Goal: Transaction & Acquisition: Purchase product/service

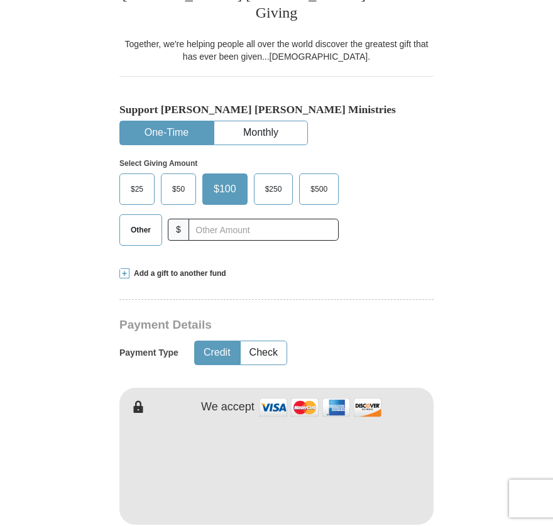
scroll to position [300, 0]
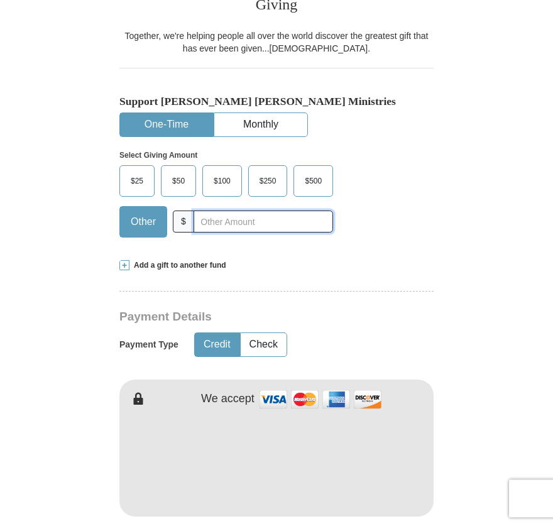
click at [209, 211] on input "text" at bounding box center [264, 222] width 140 height 22
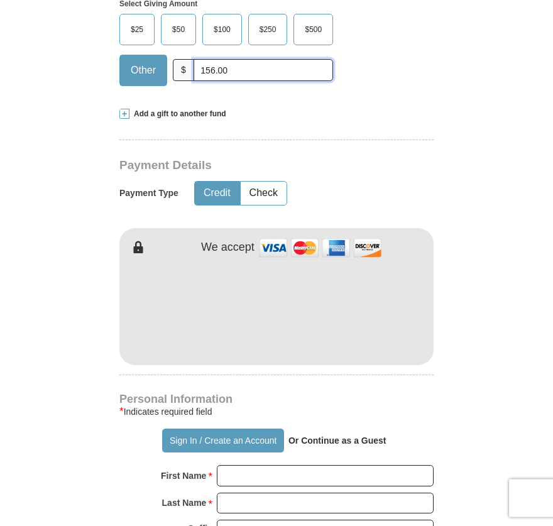
scroll to position [456, 0]
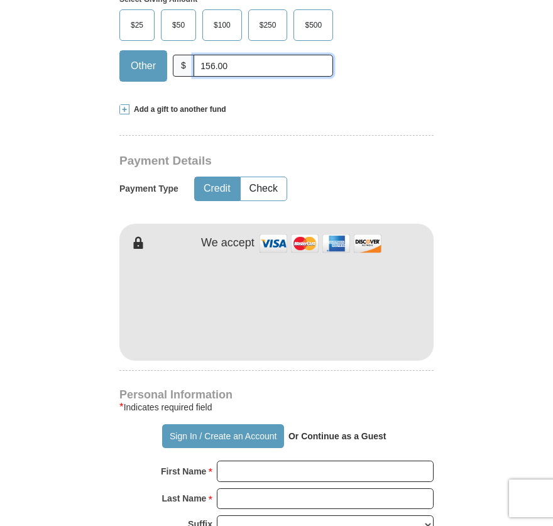
type input "156.00"
click at [214, 104] on span "Add a gift to another fund" at bounding box center [178, 109] width 97 height 11
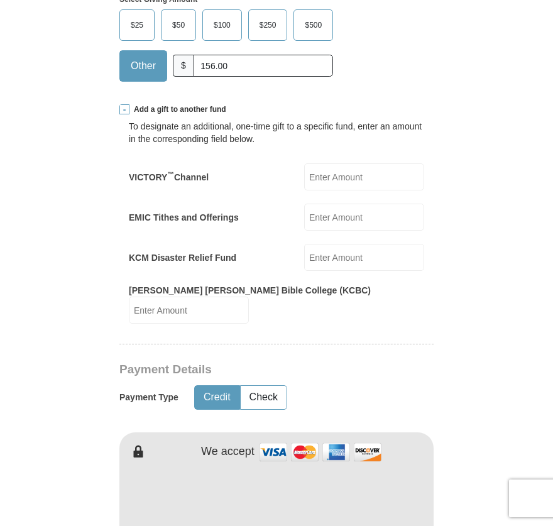
click at [328, 244] on input "KCM Disaster Relief Fund" at bounding box center [364, 257] width 120 height 27
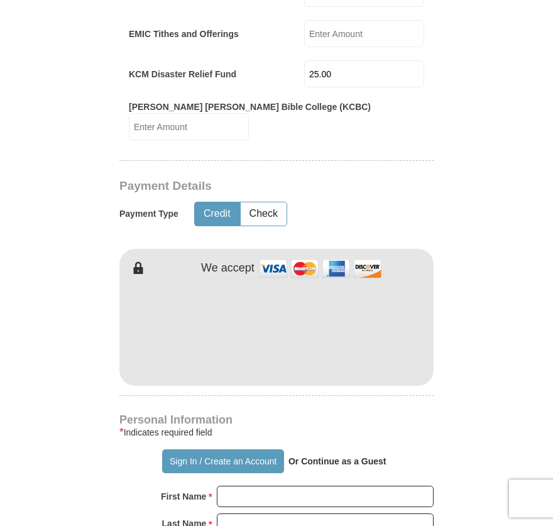
scroll to position [653, 0]
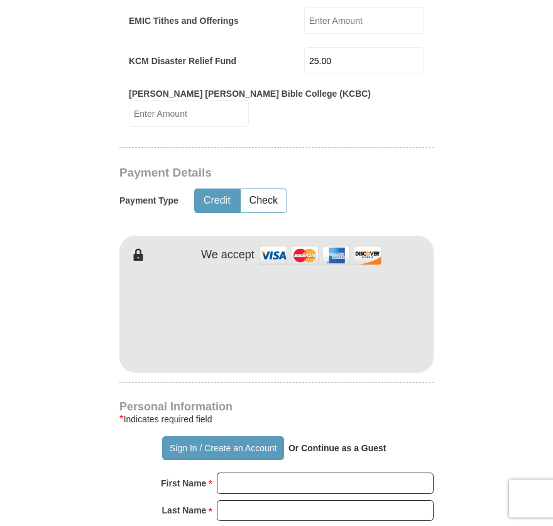
type input "25.00"
click at [314, 242] on img at bounding box center [321, 255] width 126 height 27
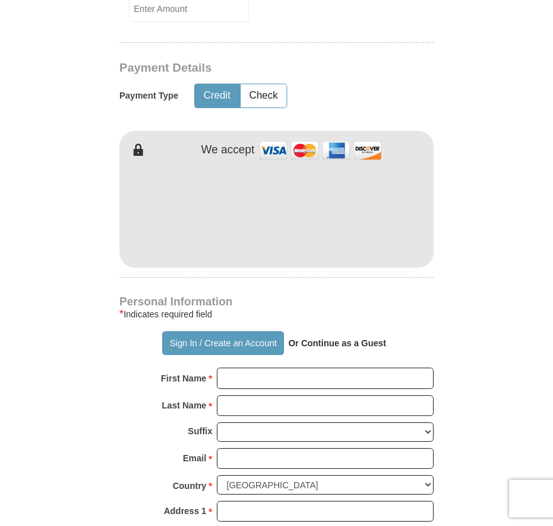
scroll to position [911, 0]
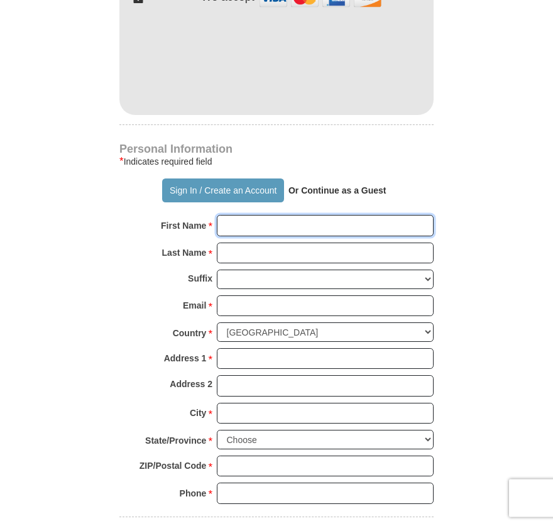
click at [244, 215] on input "First Name *" at bounding box center [325, 225] width 217 height 21
type input "Jan"
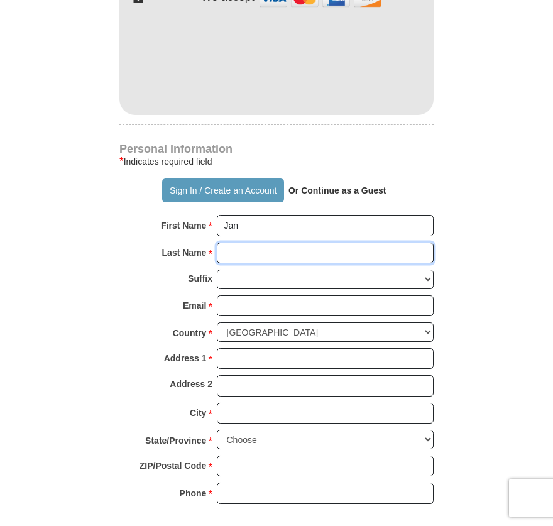
click at [231, 243] on input "Last Name *" at bounding box center [325, 253] width 217 height 21
type input "[PERSON_NAME]"
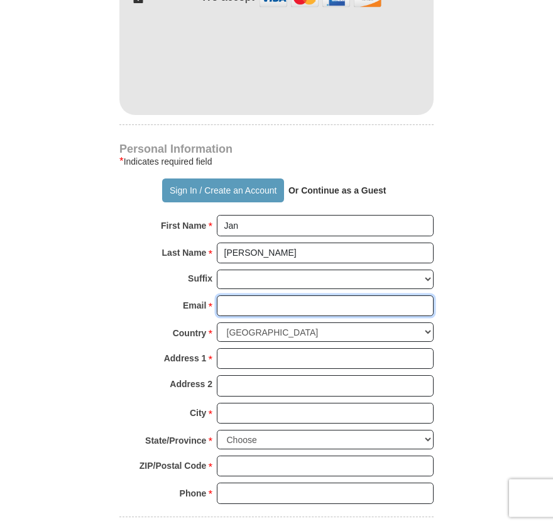
click at [252, 296] on input "Email *" at bounding box center [325, 306] width 217 height 21
type input "[EMAIL_ADDRESS][DOMAIN_NAME]"
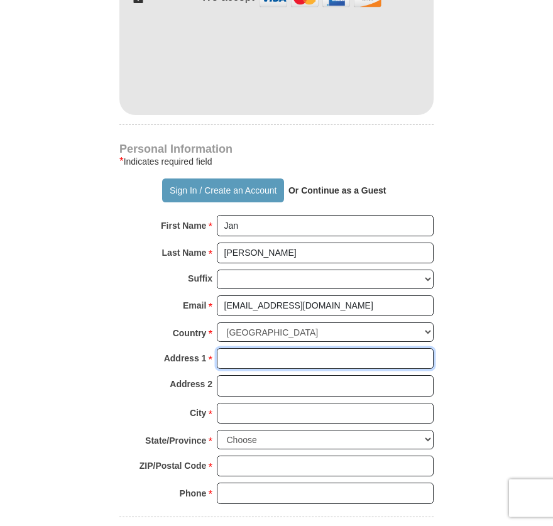
click at [236, 348] on input "Address 1 *" at bounding box center [325, 358] width 217 height 21
type input "[STREET_ADDRESS]"
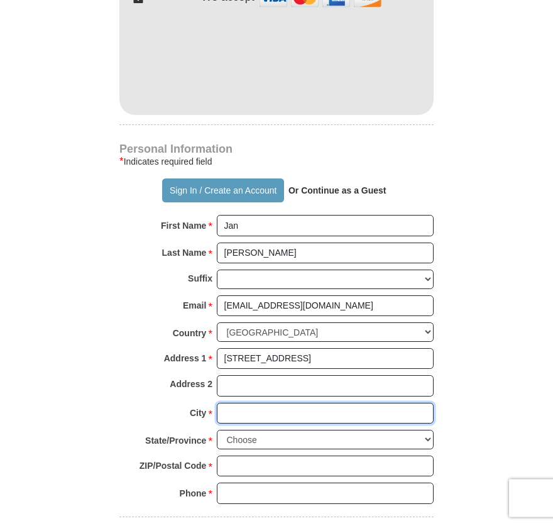
click at [250, 403] on input "City *" at bounding box center [325, 413] width 217 height 21
type input "[GEOGRAPHIC_DATA]"
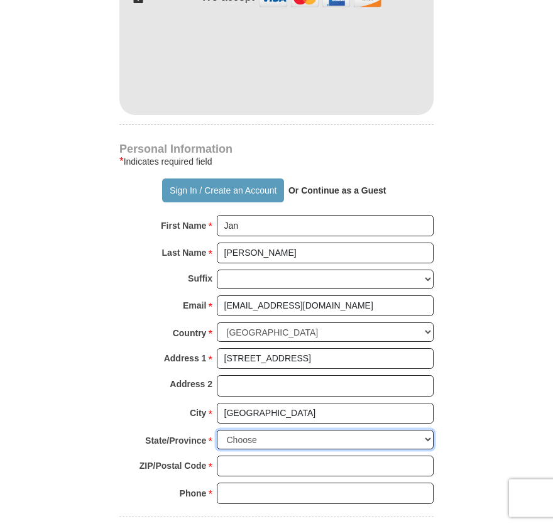
select select "[GEOGRAPHIC_DATA]"
click option "[US_STATE]" at bounding box center [0, 0] width 0 height 0
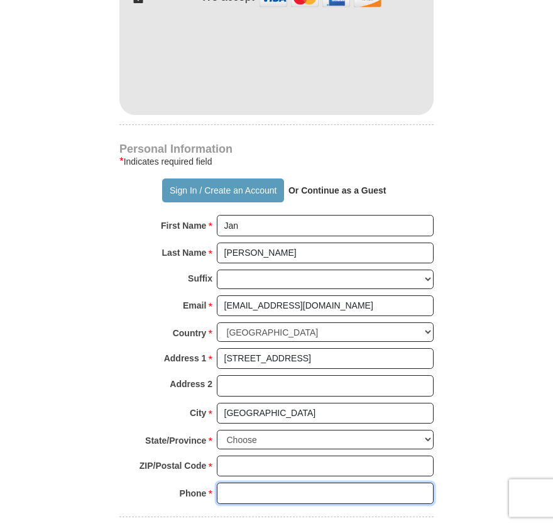
click at [241, 483] on input "Phone * *" at bounding box center [325, 493] width 217 height 21
type input "7"
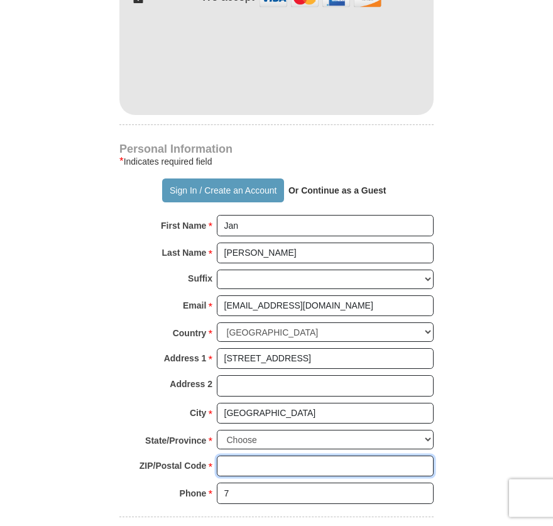
click at [226, 456] on input "ZIP/Postal Code *" at bounding box center [325, 466] width 217 height 21
type input "77077"
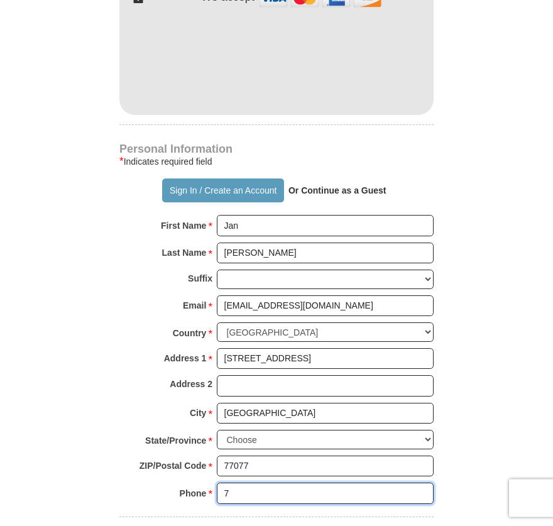
drag, startPoint x: 240, startPoint y: 463, endPoint x: 193, endPoint y: 454, distance: 48.1
click at [217, 483] on input "7" at bounding box center [325, 493] width 217 height 21
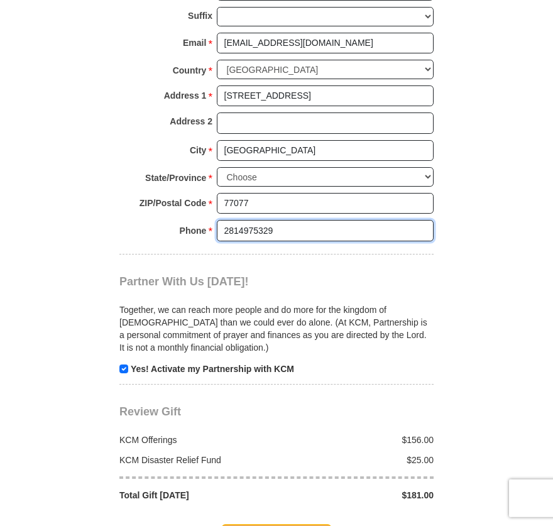
scroll to position [1476, 0]
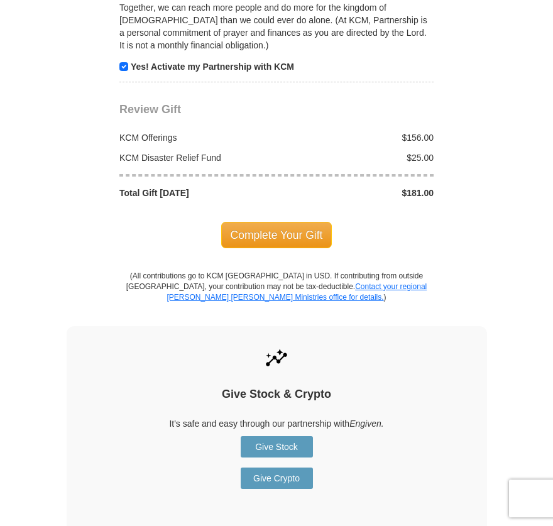
type input "2814975329"
click at [123, 62] on input "checkbox" at bounding box center [123, 66] width 9 height 9
checkbox input "false"
click at [282, 222] on span "Complete Your Gift" at bounding box center [276, 235] width 111 height 26
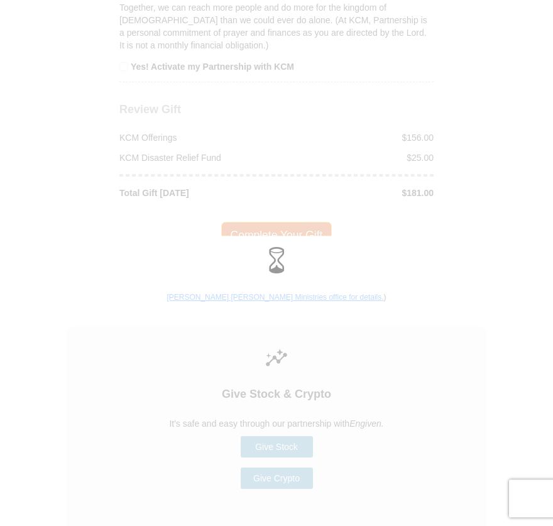
click at [282, 202] on div at bounding box center [276, 263] width 553 height 526
